Goal: Task Accomplishment & Management: Manage account settings

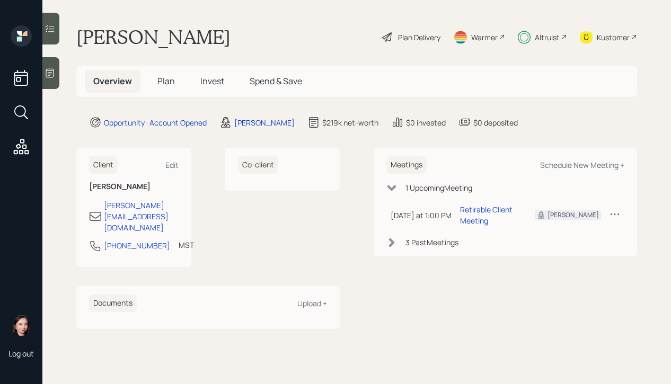
click at [421, 35] on div "Plan Delivery" at bounding box center [419, 37] width 42 height 11
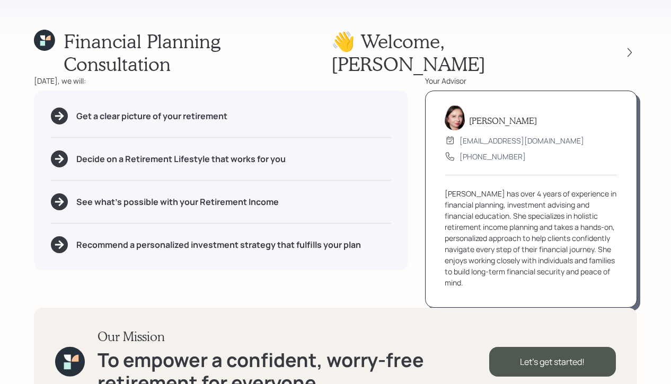
click at [633, 32] on div "👋 Welcome , [PERSON_NAME]" at bounding box center [484, 53] width 306 height 46
click at [631, 47] on icon at bounding box center [630, 52] width 11 height 11
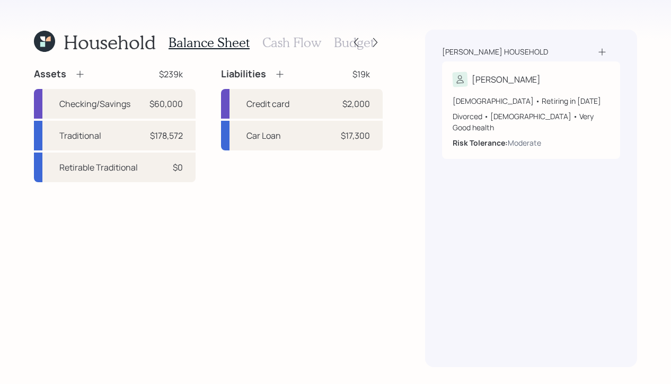
click at [309, 44] on h3 "Cash Flow" at bounding box center [291, 42] width 59 height 15
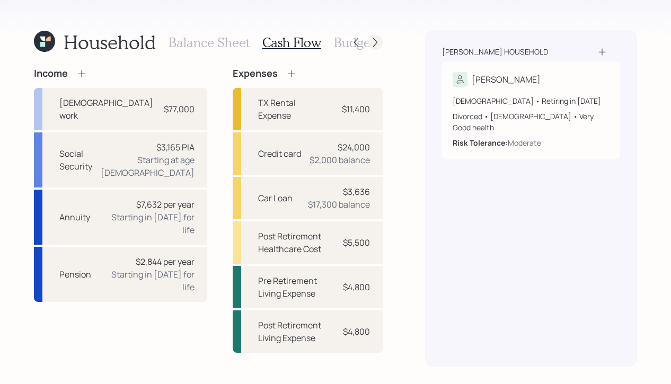
click at [376, 45] on icon at bounding box center [375, 42] width 11 height 11
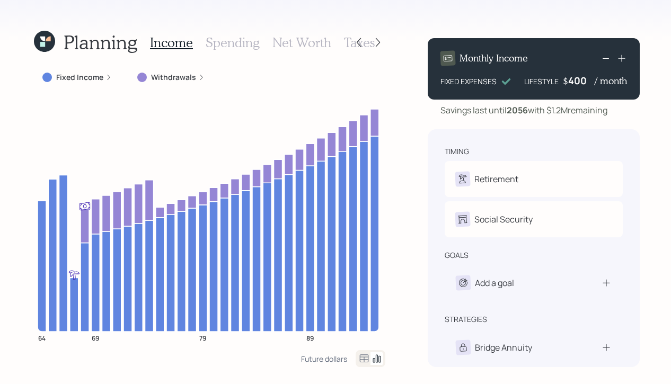
click at [282, 27] on div "Planning Income Spending Net Worth Taxes Fixed Income Withdrawals 64 69 79 89 F…" at bounding box center [335, 192] width 671 height 384
click at [45, 43] on icon at bounding box center [44, 41] width 21 height 21
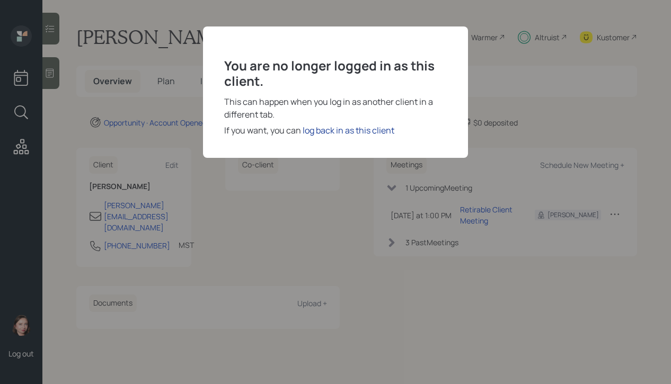
click at [341, 124] on div "log back in as this client" at bounding box center [349, 130] width 92 height 13
